Goal: Task Accomplishment & Management: Manage account settings

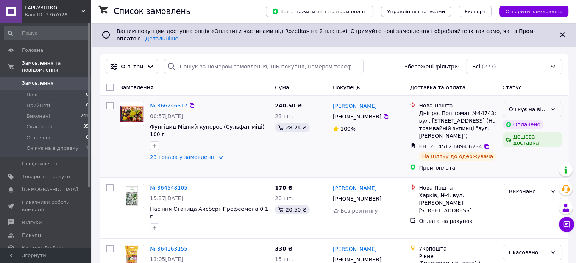
click at [534, 105] on div "Очікує на відправку" at bounding box center [528, 109] width 38 height 8
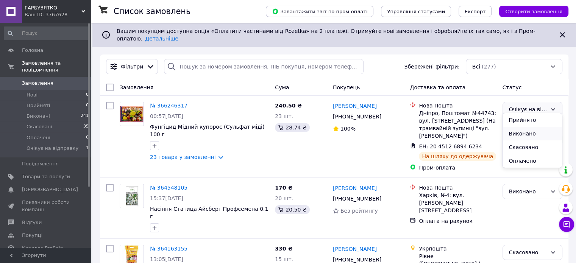
click at [520, 133] on li "Виконано" at bounding box center [531, 134] width 59 height 14
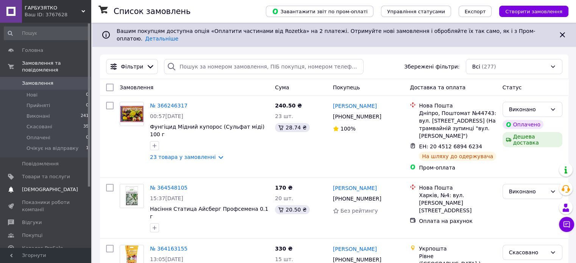
click at [45, 186] on span "[DEMOGRAPHIC_DATA]" at bounding box center [50, 189] width 56 height 7
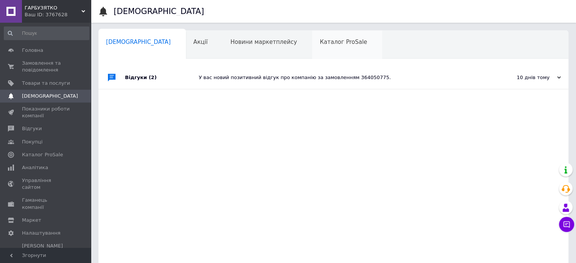
click at [312, 50] on div "Каталог ProSale 0" at bounding box center [347, 45] width 70 height 29
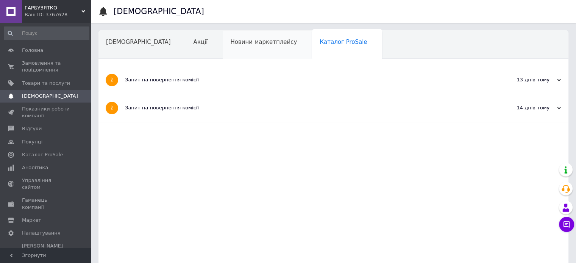
click at [228, 48] on div "Новини маркетплейсу" at bounding box center [267, 45] width 89 height 29
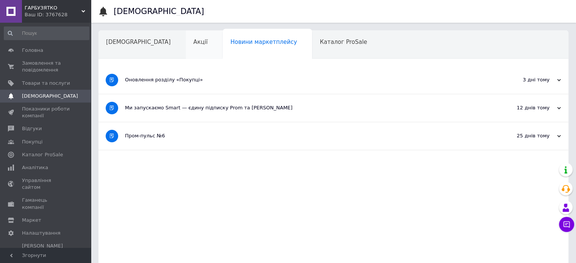
click at [186, 51] on div "Акції" at bounding box center [204, 45] width 37 height 29
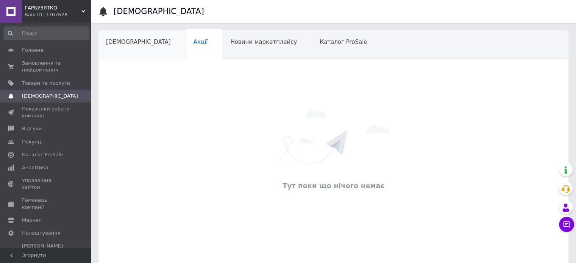
click at [136, 48] on div "[DEMOGRAPHIC_DATA]" at bounding box center [141, 45] width 87 height 29
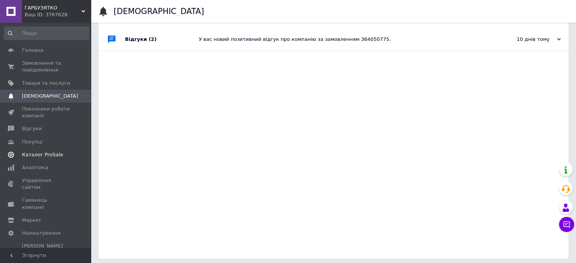
scroll to position [41, 0]
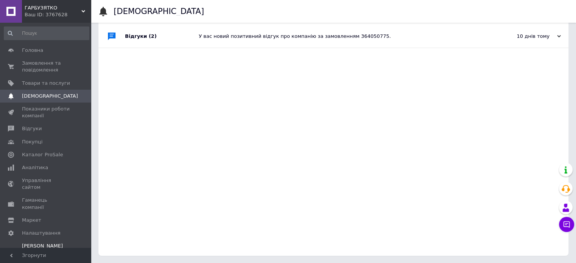
click at [34, 243] on span "[PERSON_NAME] та рахунки Prom мікс 1 000" at bounding box center [46, 253] width 48 height 21
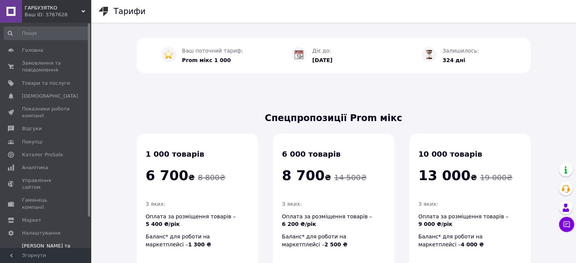
click at [122, 133] on div "Ваш поточний тариф: Prom мікс 1 000 Діє до: [DATE] Залишилось: 324 дні Спецпроп…" at bounding box center [333, 203] width 454 height 346
click at [121, 108] on div "Ваш поточний тариф: Prom мікс 1 000 Діє до: [DATE] Залишилось: 324 дні Спецпроп…" at bounding box center [333, 203] width 454 height 346
click at [108, 96] on div "Ваш поточний тариф: Prom мікс 1 000 Діє до: [DATE] Залишилось: 324 дні Спецпроп…" at bounding box center [333, 203] width 454 height 346
click at [26, 65] on span "Замовлення та повідомлення" at bounding box center [46, 67] width 48 height 14
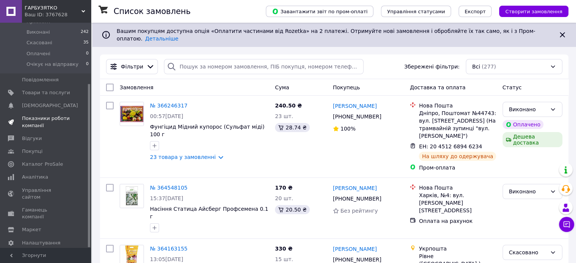
scroll to position [84, 0]
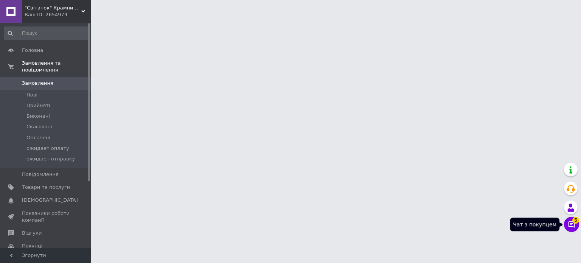
click at [570, 221] on button "Чат з покупцем 5" at bounding box center [571, 224] width 15 height 15
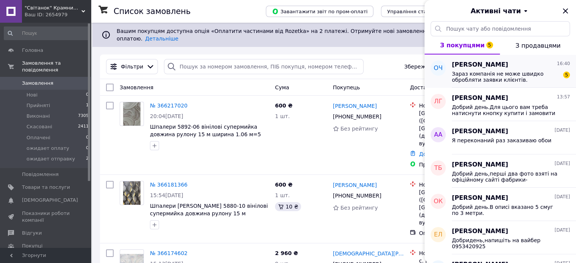
click at [514, 81] on span "Зараз компанія не може швидко обробляти заявки клієнтів. Замовлення та повідомл…" at bounding box center [504, 77] width 107 height 12
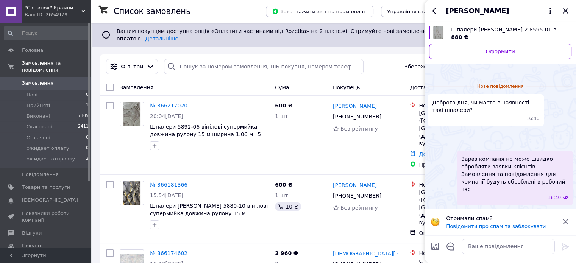
scroll to position [23, 0]
click at [433, 137] on img at bounding box center [430, 134] width 6 height 6
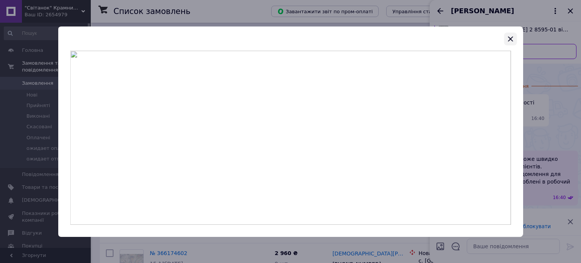
click at [512, 38] on icon "button" at bounding box center [510, 38] width 9 height 9
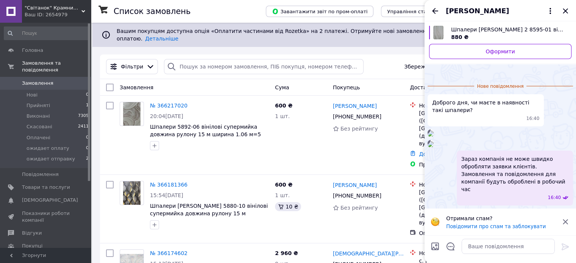
click at [433, 147] on img at bounding box center [430, 144] width 6 height 6
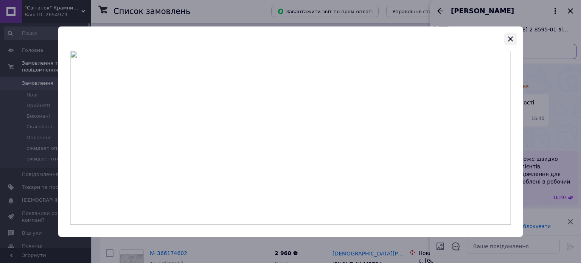
click at [510, 36] on icon "button" at bounding box center [510, 38] width 9 height 9
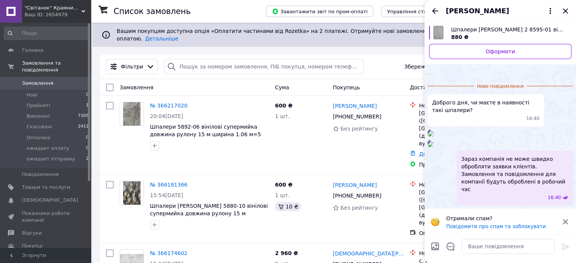
scroll to position [137, 0]
drag, startPoint x: 559, startPoint y: 219, endPoint x: 565, endPoint y: 227, distance: 8.9
click at [560, 221] on div "Отримали спам? Повідомити про спам та заблокувати" at bounding box center [499, 222] width 151 height 27
click at [564, 223] on icon at bounding box center [564, 221] width 5 height 5
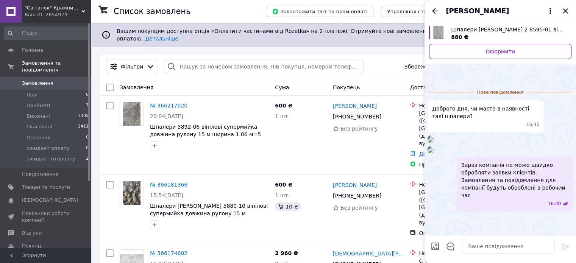
click at [441, 192] on div "Зараз компанія не може швидко обробляти заявки клієнтів. Замовлення та повідомл…" at bounding box center [499, 184] width 145 height 55
click at [479, 243] on textarea at bounding box center [507, 246] width 93 height 15
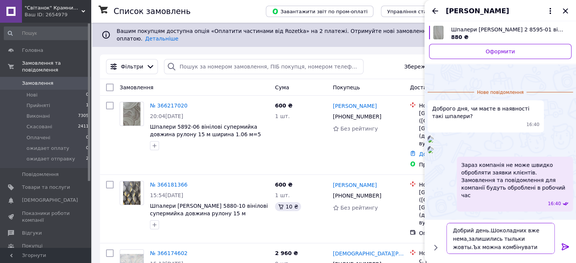
click at [504, 241] on textarea "Добрий день.Шоколадних вже нема,залишились тыльки жовты.Ъх можна комбінувати" at bounding box center [500, 238] width 108 height 31
click at [528, 239] on textarea "Добрий день.Шоколадних вже нема,залишились тільки жовты.Ъх можна комбінувати" at bounding box center [500, 238] width 108 height 31
click at [537, 236] on textarea "Добрий день.Шоколадних вже нема,залишились тільки жовті.Ъх можна комбінувати" at bounding box center [500, 238] width 108 height 31
type textarea "Добрий день.Шоколадних вже нема,залишились тільки жовті.Їх можна комбінувати"
click at [563, 246] on icon at bounding box center [564, 246] width 9 height 9
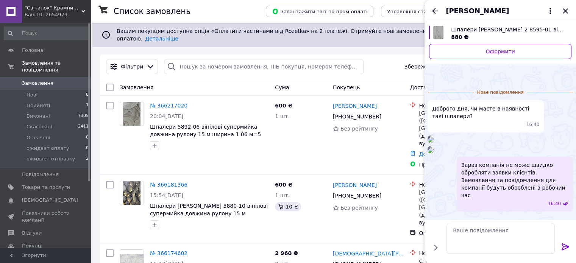
scroll to position [138, 0]
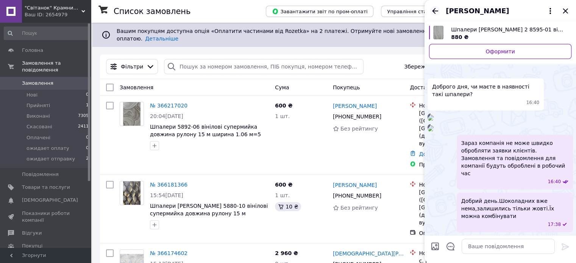
click at [431, 11] on icon "Назад" at bounding box center [434, 10] width 9 height 9
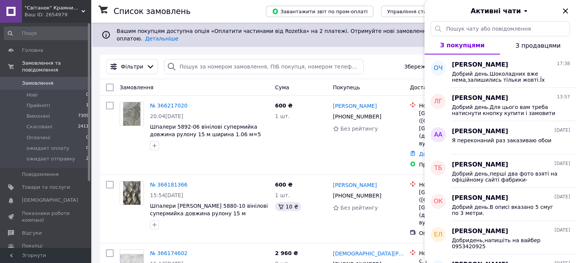
click at [537, 48] on span "З продавцями" at bounding box center [537, 45] width 45 height 7
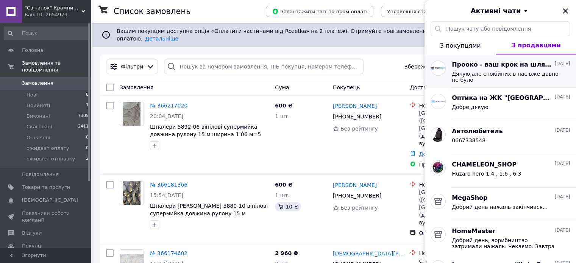
click at [483, 77] on span "Дякую,але спокійних в нас вже давно не було" at bounding box center [504, 77] width 107 height 12
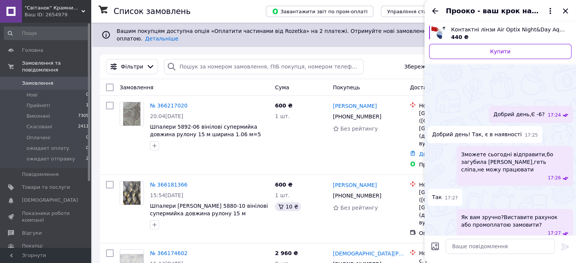
scroll to position [452, 0]
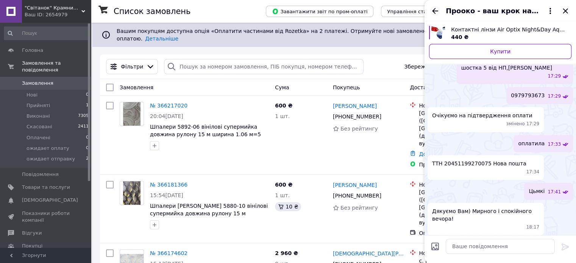
click at [437, 15] on icon "Назад" at bounding box center [434, 10] width 9 height 9
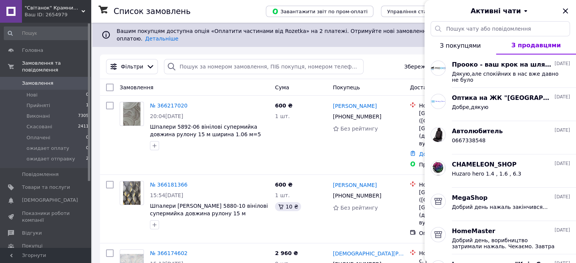
click at [460, 44] on span "З покупцями" at bounding box center [459, 45] width 41 height 7
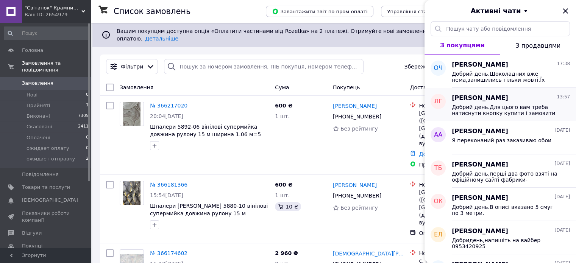
click at [498, 112] on span "Добрий день.Для цього вам треба натиснути кнопку купити і замовити через корзину" at bounding box center [504, 110] width 107 height 12
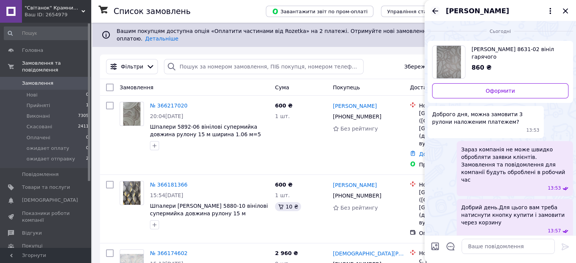
click at [436, 10] on icon "Назад" at bounding box center [434, 10] width 9 height 9
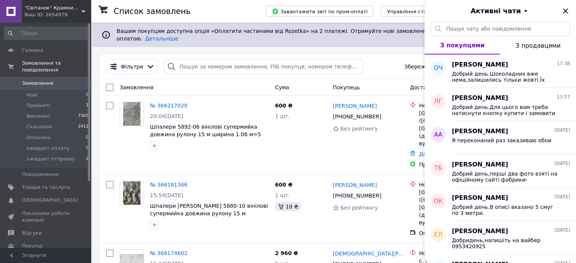
click at [568, 7] on icon "Закрити" at bounding box center [564, 10] width 9 height 9
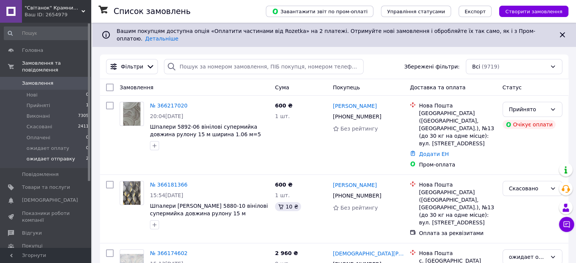
click at [65, 156] on span "ожидает отправку" at bounding box center [50, 159] width 48 height 7
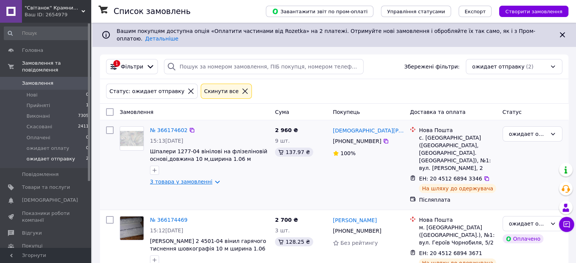
click at [210, 179] on link "3 товара у замовленні" at bounding box center [181, 182] width 62 height 6
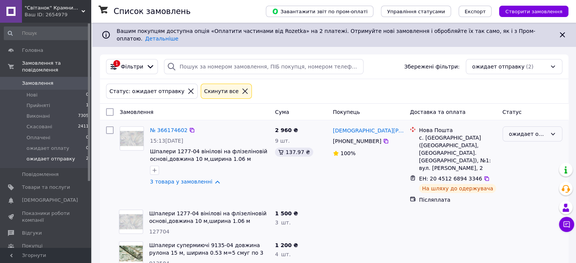
click at [523, 130] on div "ожидает отправку" at bounding box center [528, 134] width 38 height 8
click at [524, 157] on li "Виконано" at bounding box center [531, 158] width 59 height 14
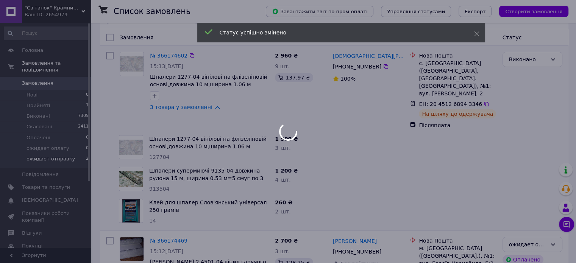
scroll to position [103, 0]
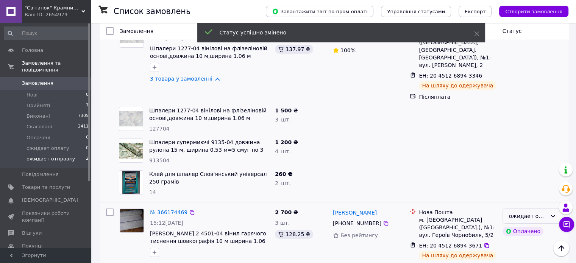
click at [515, 212] on div "ожидает отправку" at bounding box center [528, 216] width 38 height 8
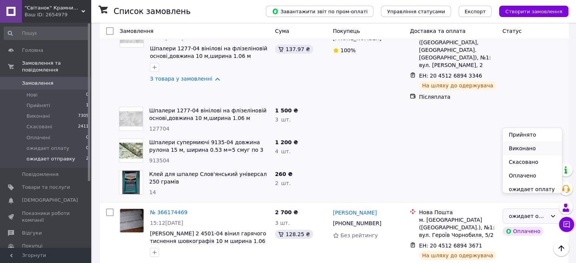
click at [509, 152] on li "Виконано" at bounding box center [531, 149] width 59 height 14
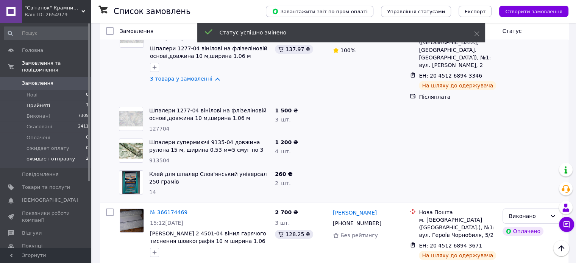
click at [43, 102] on span "Прийняті" at bounding box center [37, 105] width 23 height 7
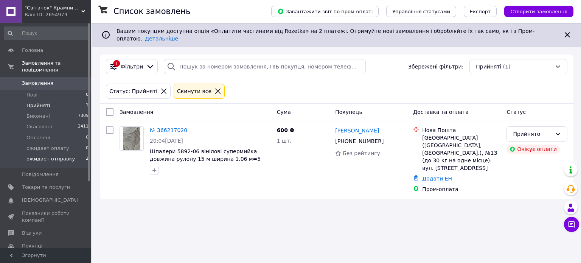
click at [50, 156] on span "ожидает отправку" at bounding box center [50, 159] width 48 height 7
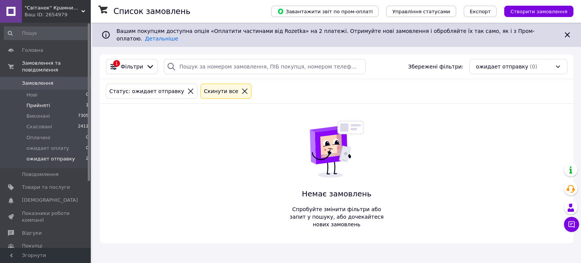
click at [40, 102] on span "Прийняті" at bounding box center [37, 105] width 23 height 7
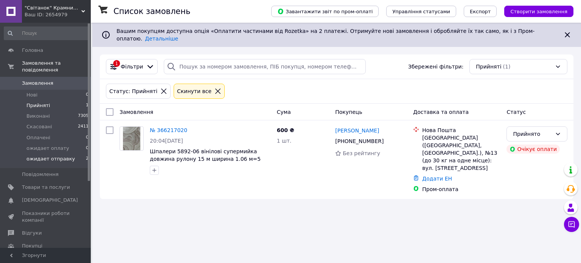
click at [65, 156] on span "ожидает отправку" at bounding box center [50, 159] width 48 height 7
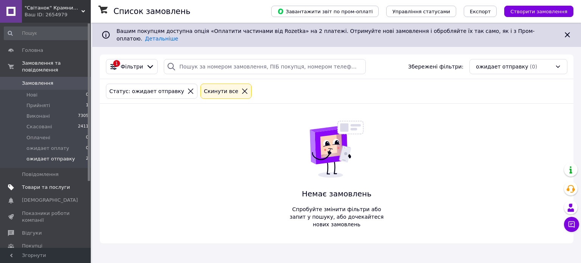
click at [53, 184] on span "Товари та послуги" at bounding box center [46, 187] width 48 height 7
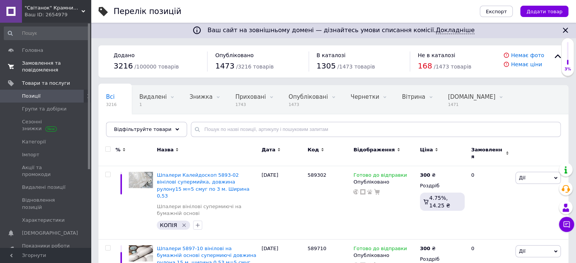
click at [44, 63] on span "Замовлення та повідомлення" at bounding box center [46, 67] width 48 height 14
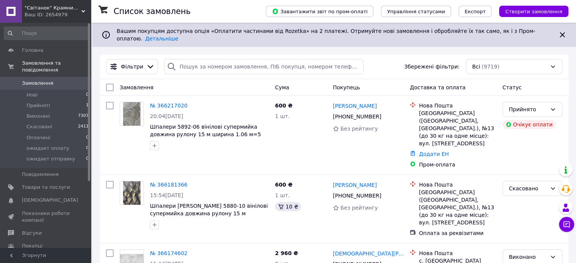
click at [42, 80] on span "Замовлення" at bounding box center [37, 83] width 31 height 7
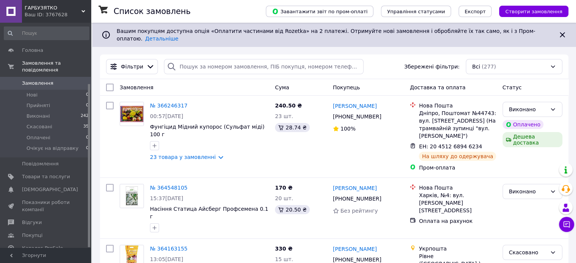
scroll to position [84, 0]
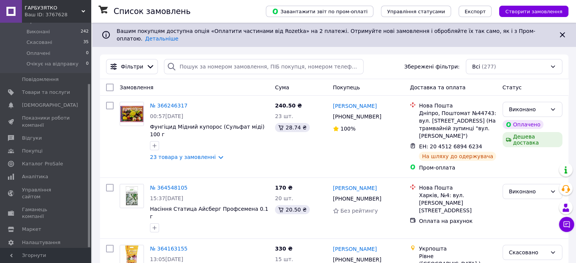
click at [74, 8] on span "ГАРБУЗЯТКО" at bounding box center [53, 8] width 57 height 7
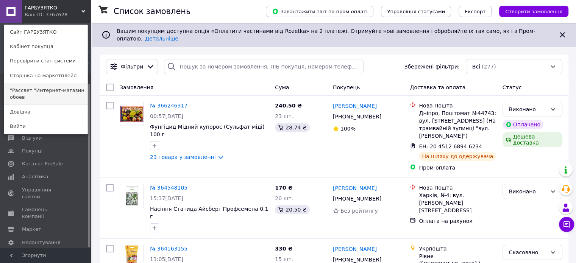
click at [59, 89] on link ""Рассвет "Интернет-магазин обоев" at bounding box center [45, 93] width 83 height 21
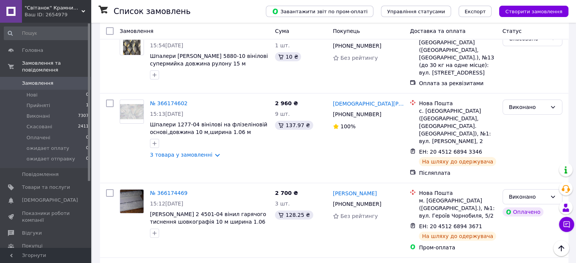
scroll to position [151, 0]
